Goal: Information Seeking & Learning: Learn about a topic

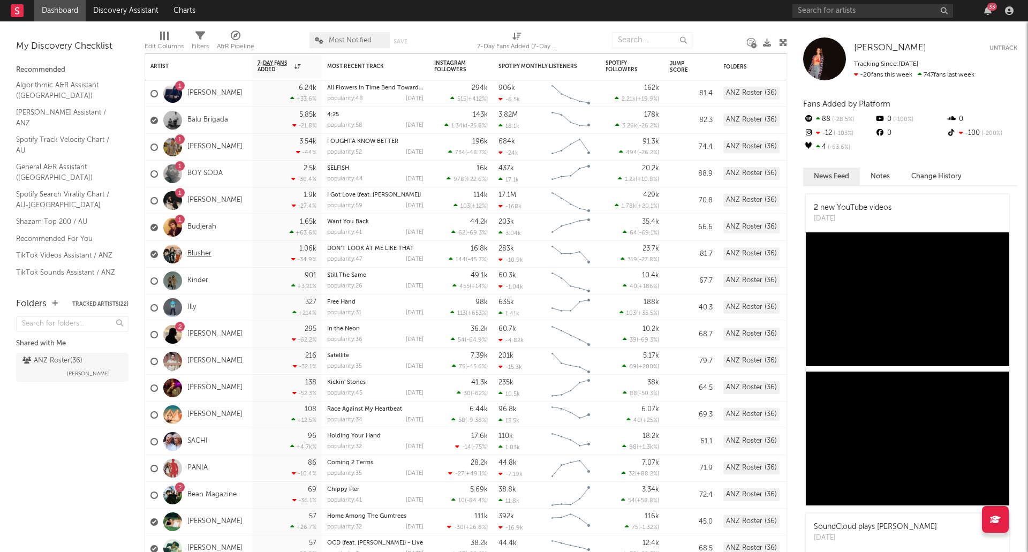
click at [203, 253] on link "Blusher" at bounding box center [199, 253] width 24 height 9
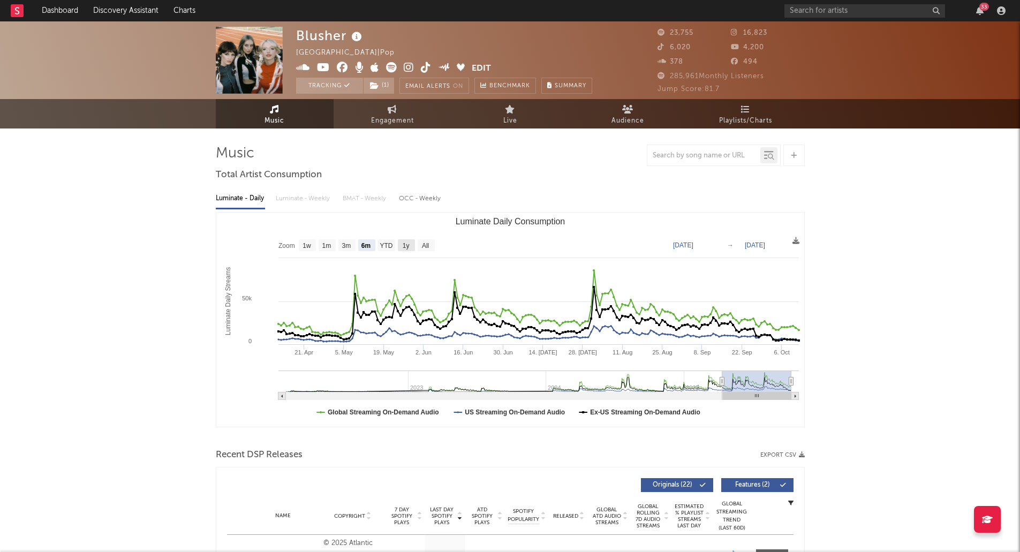
click at [402, 247] on rect "Luminate Daily Consumption" at bounding box center [406, 245] width 17 height 12
select select "1y"
type input "[DATE]"
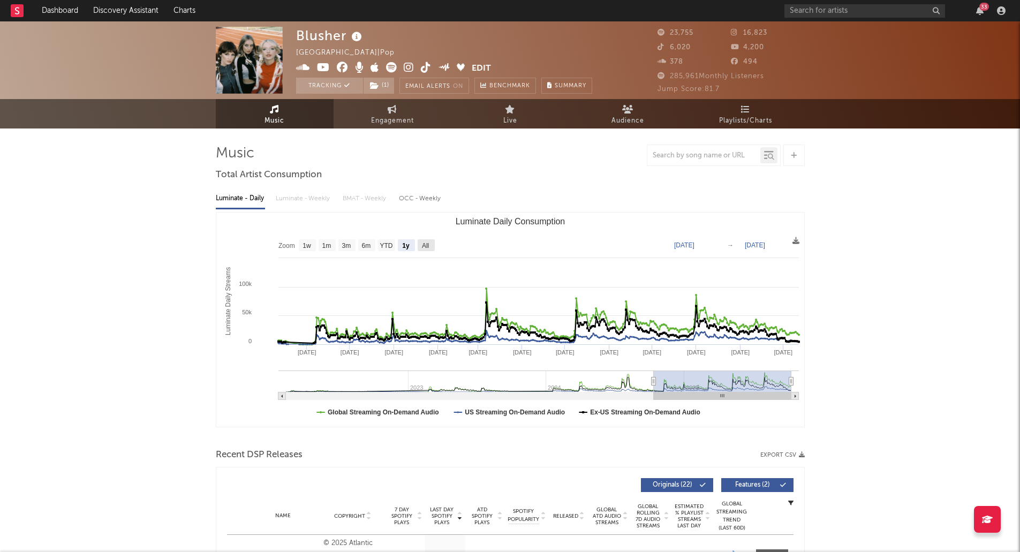
click at [420, 248] on rect "Luminate Daily Consumption" at bounding box center [426, 245] width 17 height 12
select select "All"
type input "[DATE]"
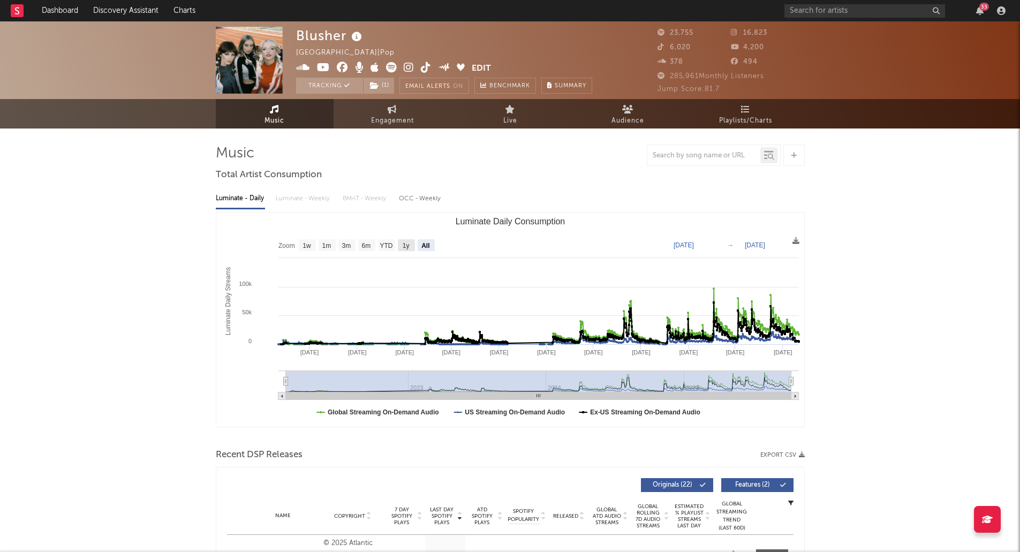
click at [407, 247] on text "1y" at bounding box center [405, 245] width 7 height 7
select select "1y"
type input "[DATE]"
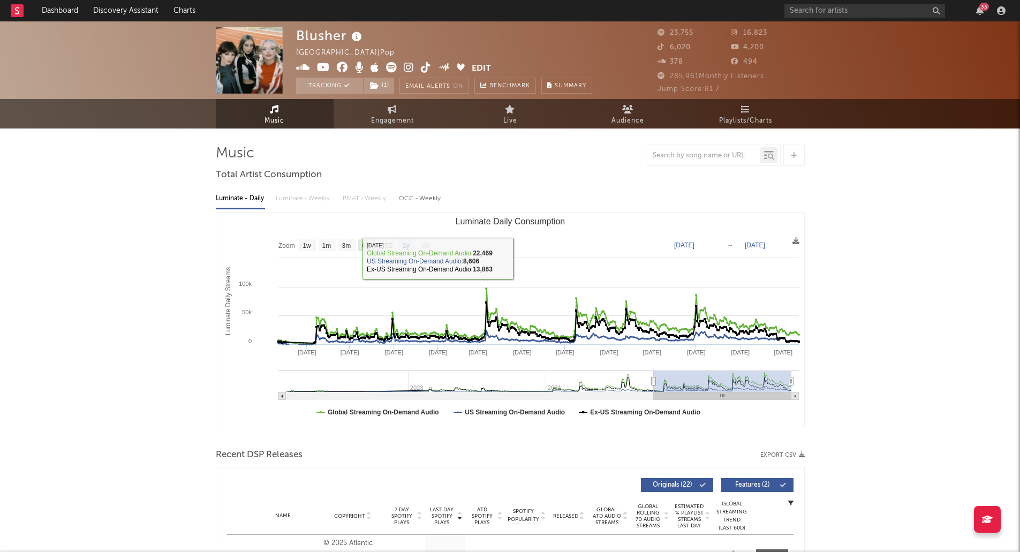
click at [366, 248] on text "6m" at bounding box center [365, 245] width 9 height 7
select select "6m"
type input "[DATE]"
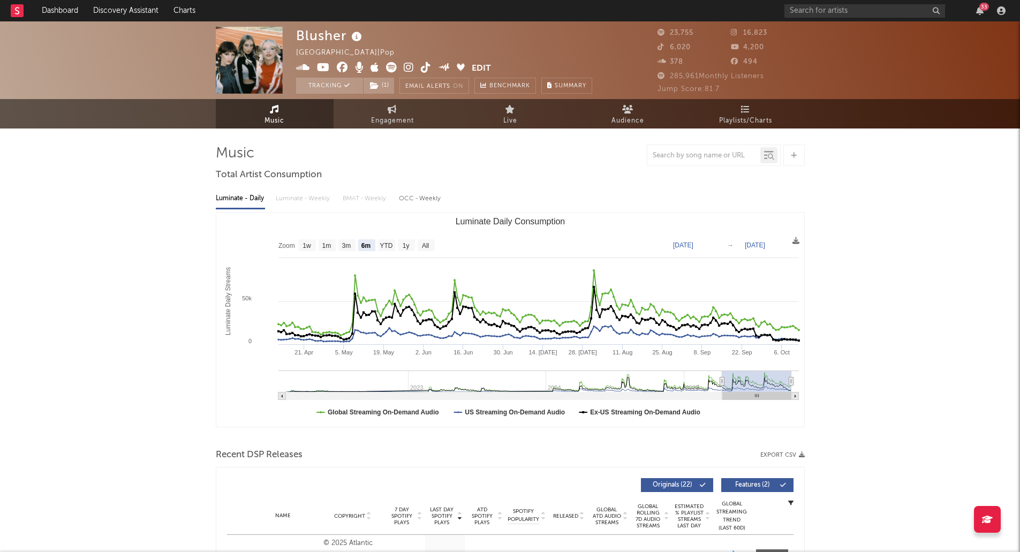
click at [20, 16] on rect at bounding box center [17, 10] width 13 height 13
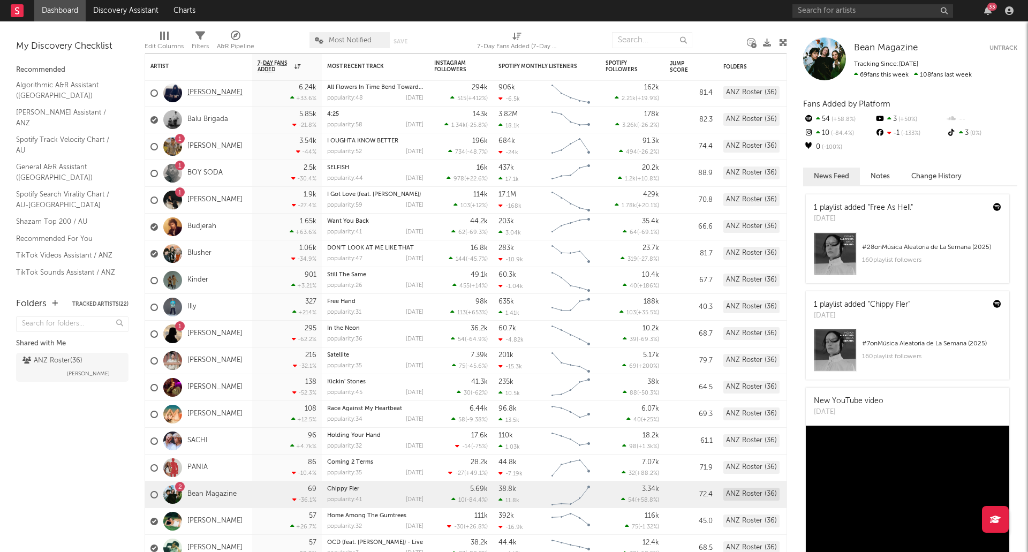
click at [216, 91] on link "[PERSON_NAME]" at bounding box center [214, 92] width 55 height 9
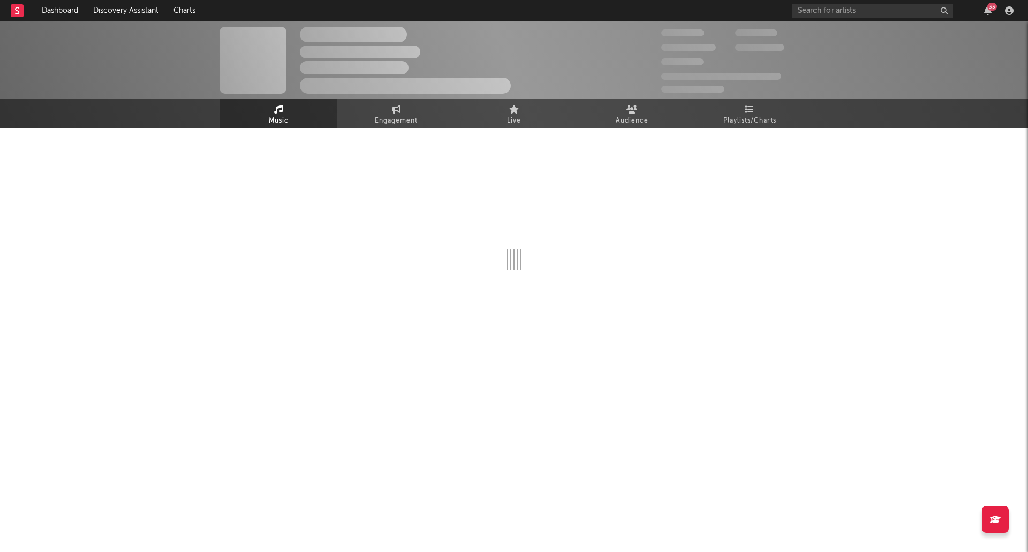
select select "6m"
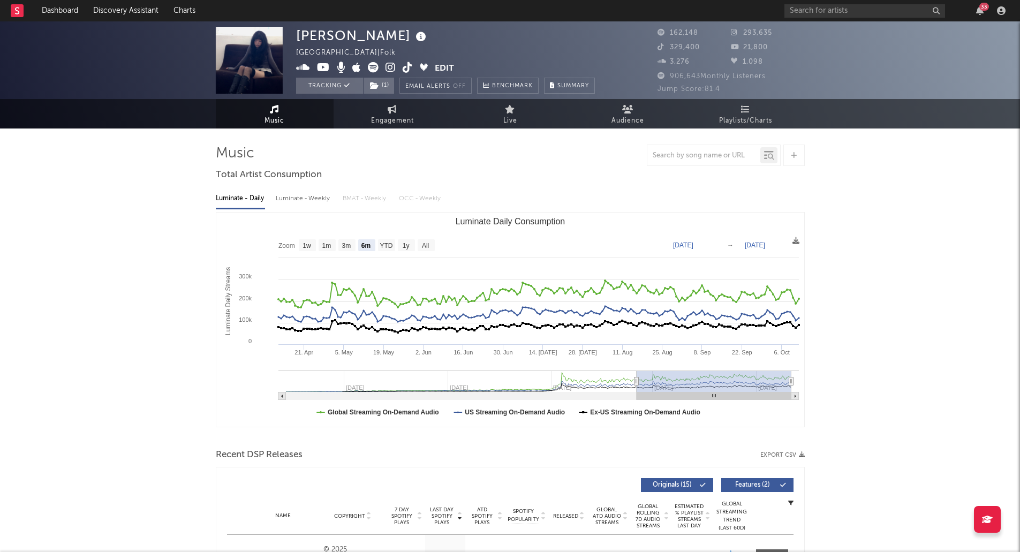
click at [23, 10] on rect at bounding box center [17, 10] width 13 height 13
